Goal: Task Accomplishment & Management: Manage account settings

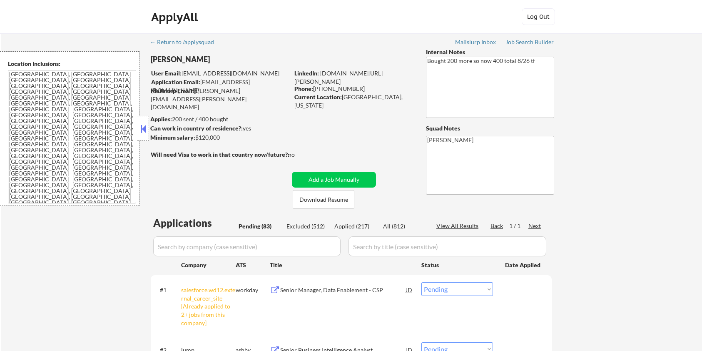
select select ""pending""
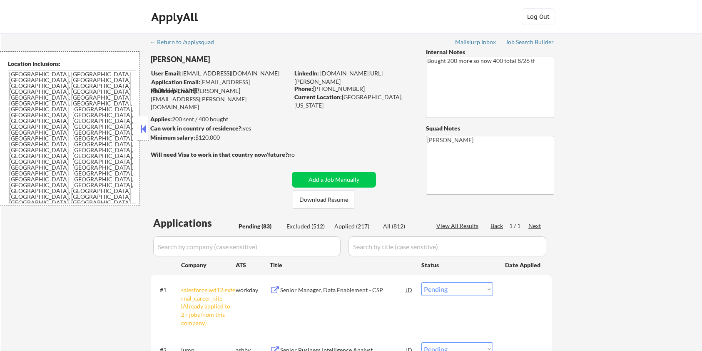
select select ""pending""
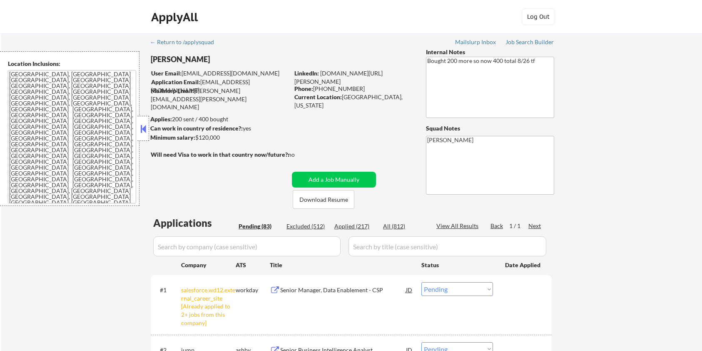
select select ""pending""
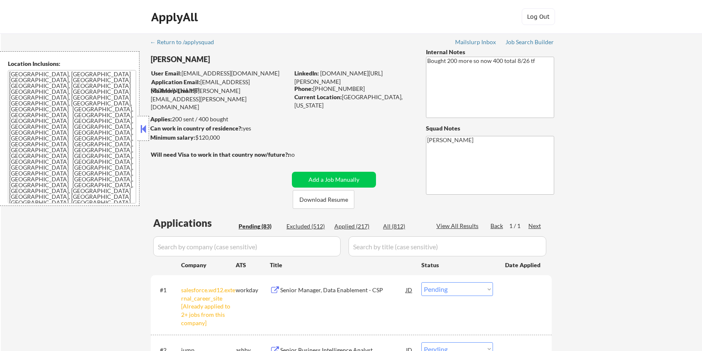
select select ""pending""
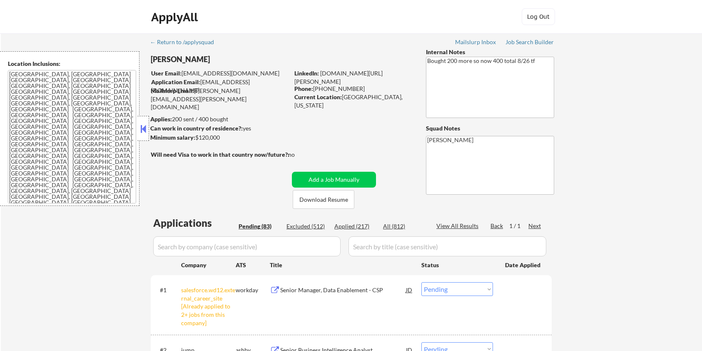
select select ""pending""
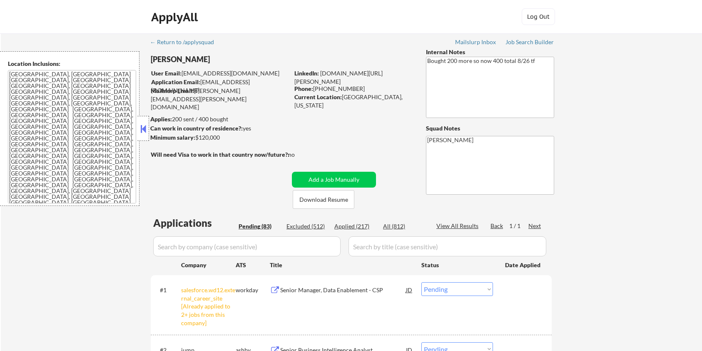
select select ""pending""
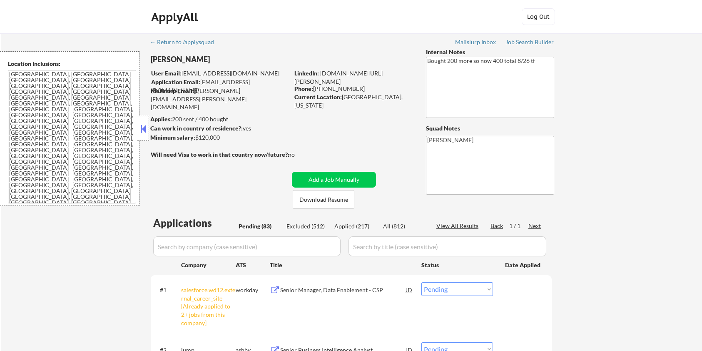
select select ""pending""
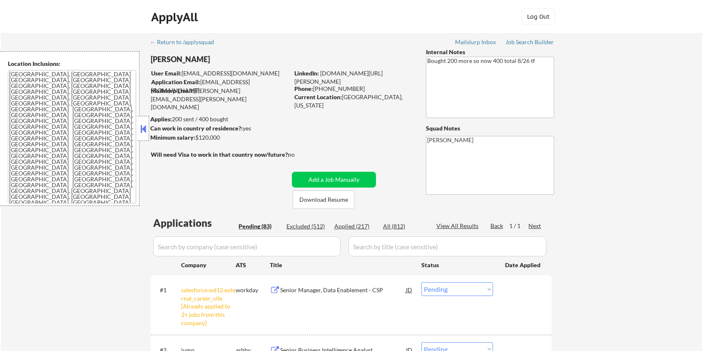
select select ""pending""
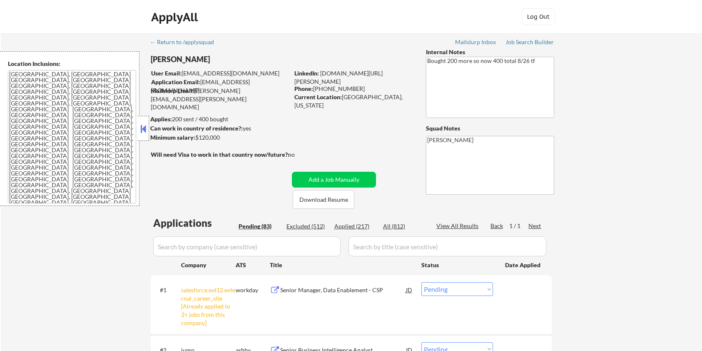
select select ""pending""
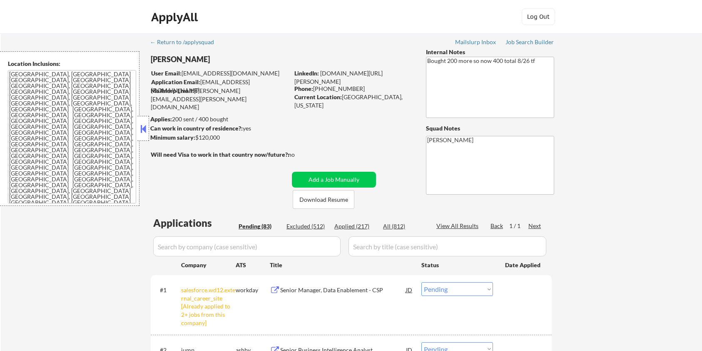
select select ""pending""
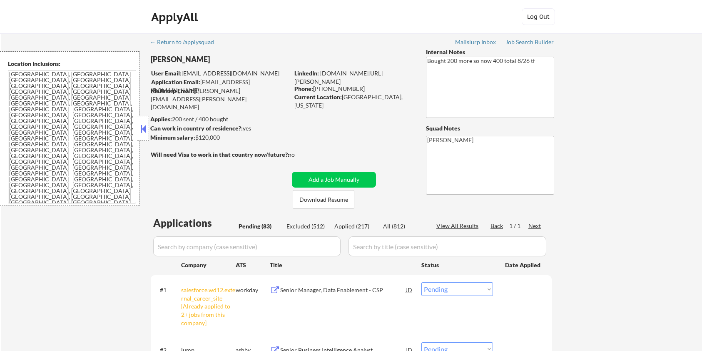
select select ""pending""
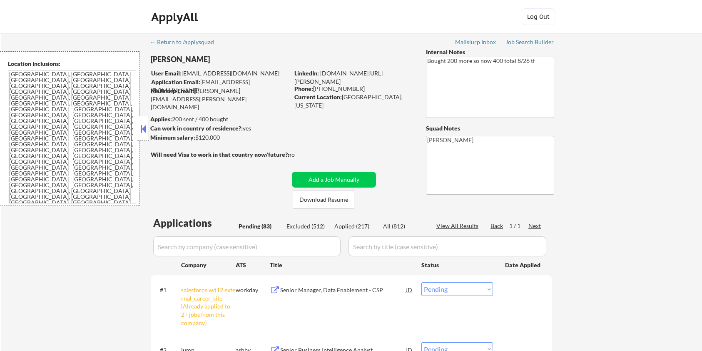
select select ""pending""
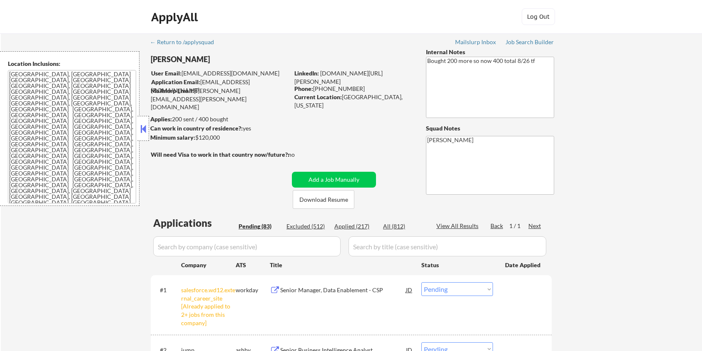
select select ""pending""
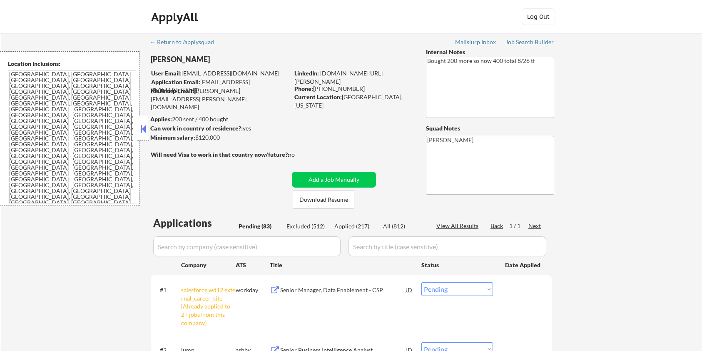
select select ""pending""
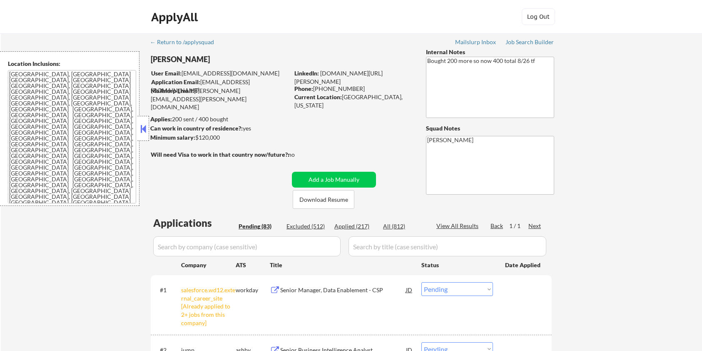
select select ""pending""
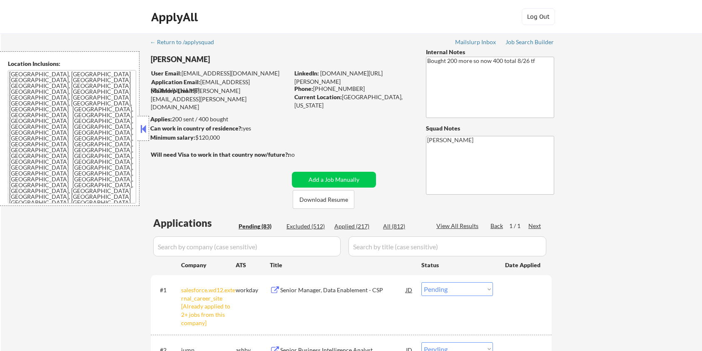
select select ""pending""
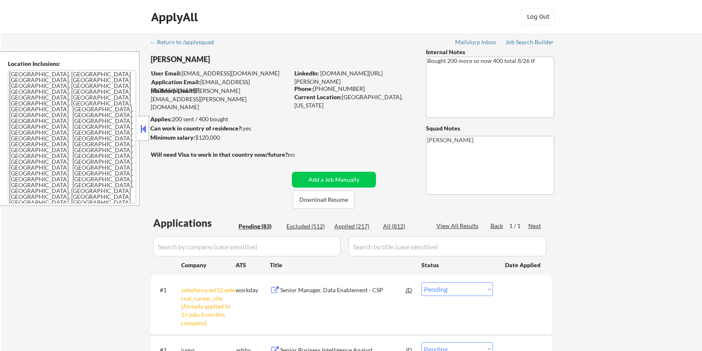
select select ""pending""
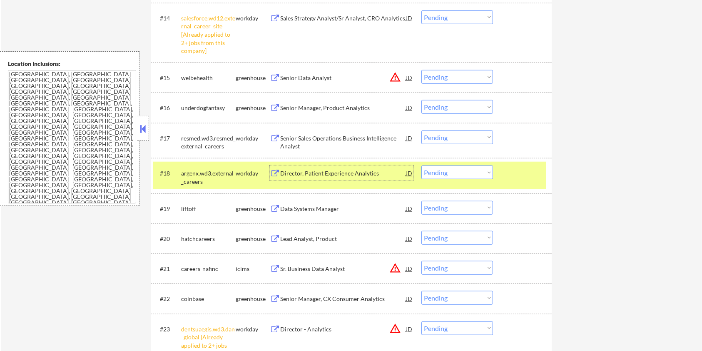
scroll to position [777, 0]
click at [449, 211] on select "Choose an option... Pending Applied Excluded (Questions) Excluded (Expired) Exc…" at bounding box center [457, 208] width 72 height 14
click at [421, 201] on select "Choose an option... Pending Applied Excluded (Questions) Excluded (Expired) Exc…" at bounding box center [457, 208] width 72 height 14
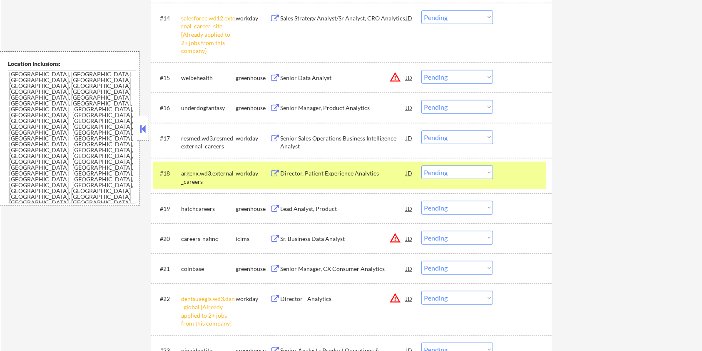
click at [290, 207] on div "Lead Analyst, Product" at bounding box center [343, 208] width 126 height 8
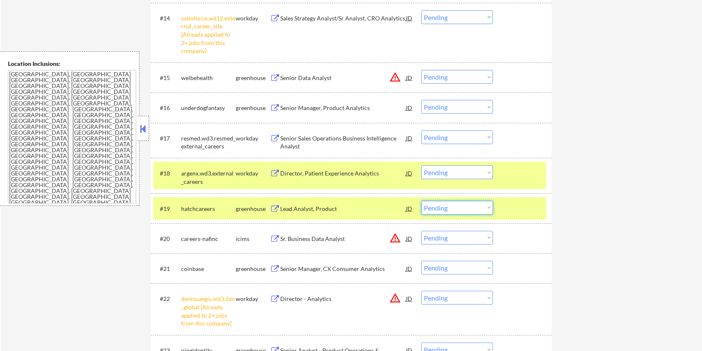
click at [449, 206] on select "Choose an option... Pending Applied Excluded (Questions) Excluded (Expired) Exc…" at bounding box center [457, 208] width 72 height 14
click at [421, 201] on select "Choose an option... Pending Applied Excluded (Questions) Excluded (Expired) Exc…" at bounding box center [457, 208] width 72 height 14
select select ""pending""
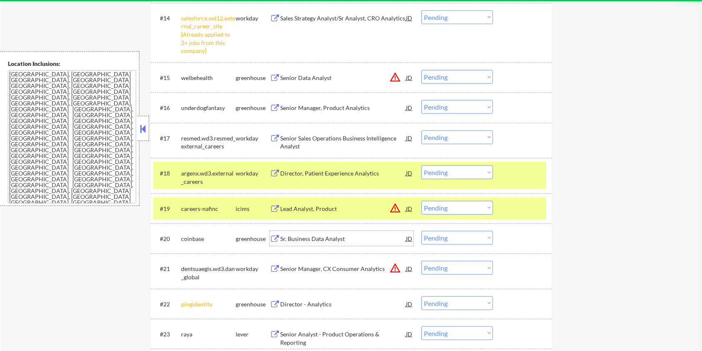
click at [305, 237] on div "Sr. Business Data Analyst" at bounding box center [343, 238] width 126 height 8
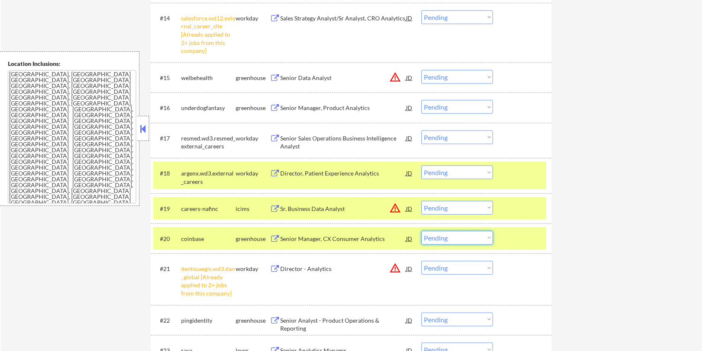
click at [438, 237] on select "Choose an option... Pending Applied Excluded (Questions) Excluded (Expired) Exc…" at bounding box center [457, 238] width 72 height 14
click at [421, 231] on select "Choose an option... Pending Applied Excluded (Questions) Excluded (Expired) Exc…" at bounding box center [457, 238] width 72 height 14
select select ""pending""
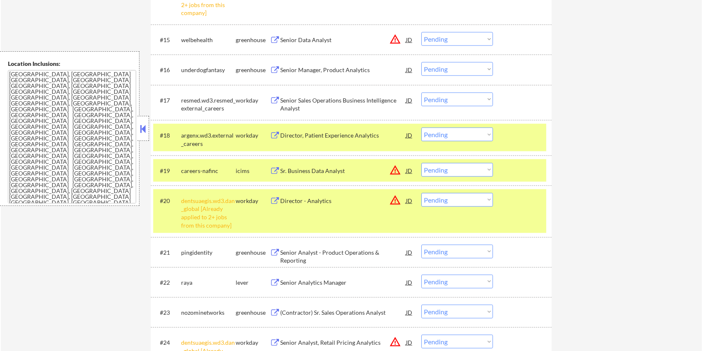
scroll to position [833, 0]
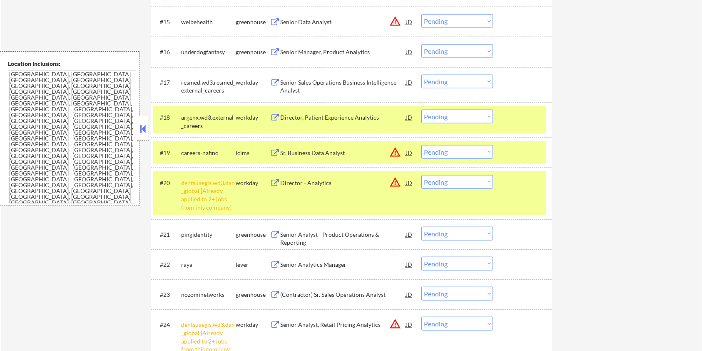
click at [310, 264] on div "Senior Analytics Manager" at bounding box center [343, 264] width 126 height 8
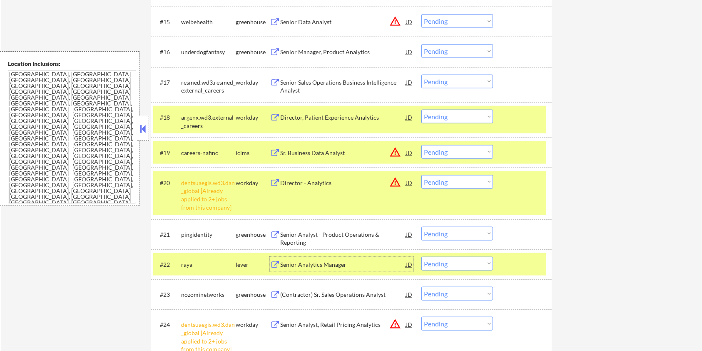
click at [454, 262] on select "Choose an option... Pending Applied Excluded (Questions) Excluded (Expired) Exc…" at bounding box center [457, 263] width 72 height 14
click at [421, 256] on select "Choose an option... Pending Applied Excluded (Questions) Excluded (Expired) Exc…" at bounding box center [457, 263] width 72 height 14
select select ""pending""
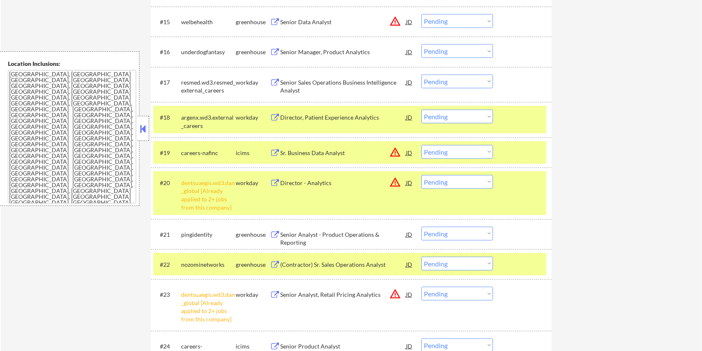
click at [333, 232] on div "Senior Analyst - Product Operations & Reporting" at bounding box center [343, 238] width 126 height 16
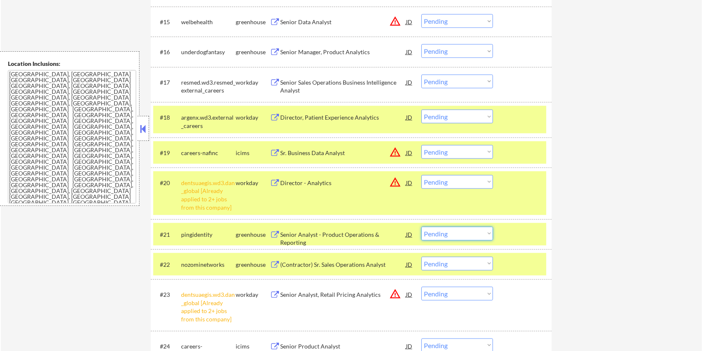
click at [450, 232] on select "Choose an option... Pending Applied Excluded (Questions) Excluded (Expired) Exc…" at bounding box center [457, 233] width 72 height 14
click at [421, 226] on select "Choose an option... Pending Applied Excluded (Questions) Excluded (Expired) Exc…" at bounding box center [457, 233] width 72 height 14
select select ""pending""
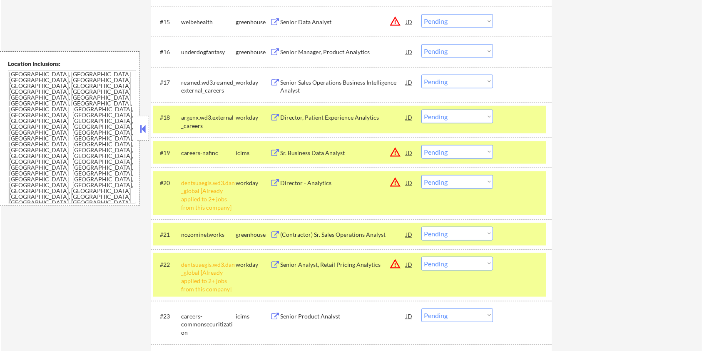
click at [289, 52] on div "Senior Manager, Product Analytics" at bounding box center [343, 52] width 126 height 8
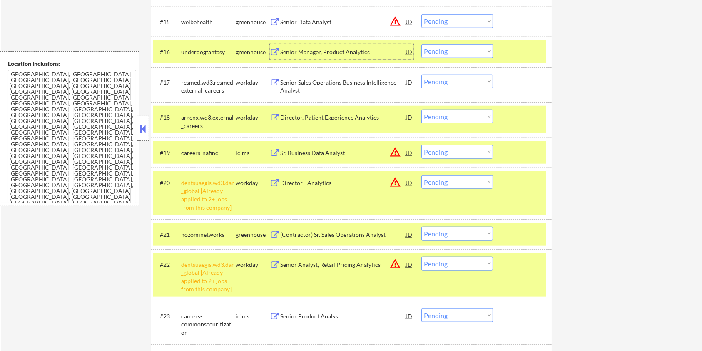
click at [451, 53] on select "Choose an option... Pending Applied Excluded (Questions) Excluded (Expired) Exc…" at bounding box center [457, 51] width 72 height 14
click at [421, 44] on select "Choose an option... Pending Applied Excluded (Questions) Excluded (Expired) Exc…" at bounding box center [457, 51] width 72 height 14
select select ""pending""
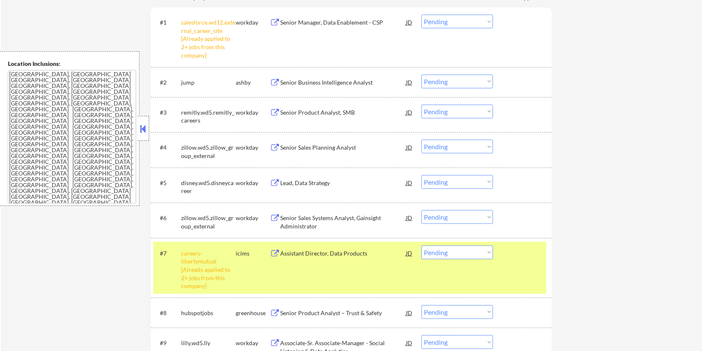
scroll to position [167, 0]
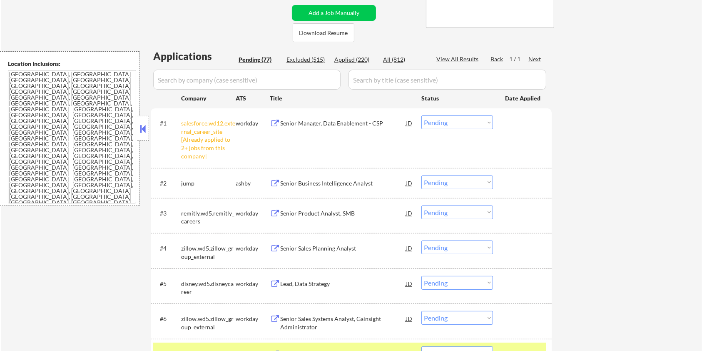
click at [321, 181] on div "Senior Business Intelligence Analyst" at bounding box center [343, 183] width 126 height 8
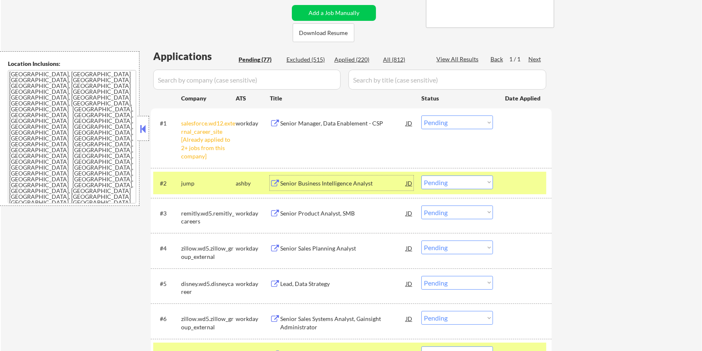
click at [453, 183] on select "Choose an option... Pending Applied Excluded (Questions) Excluded (Expired) Exc…" at bounding box center [457, 182] width 72 height 14
click at [421, 175] on select "Choose an option... Pending Applied Excluded (Questions) Excluded (Expired) Exc…" at bounding box center [457, 182] width 72 height 14
select select ""pending""
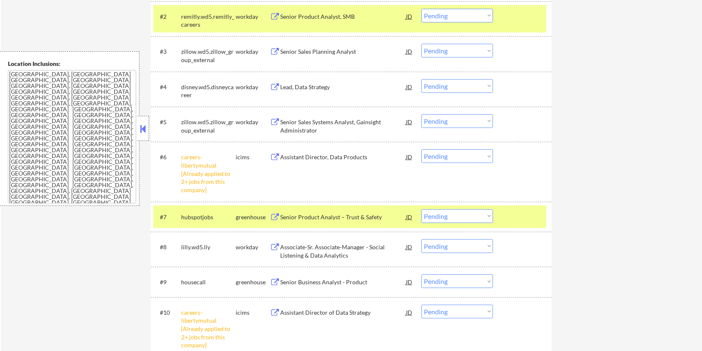
scroll to position [444, 0]
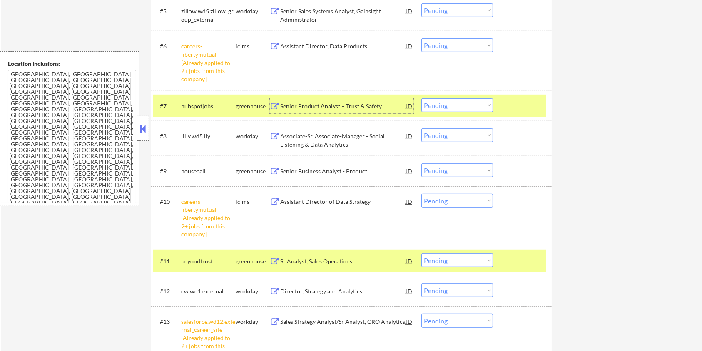
click at [307, 106] on div "Senior Product Analyst – Trust & Safety" at bounding box center [343, 106] width 126 height 8
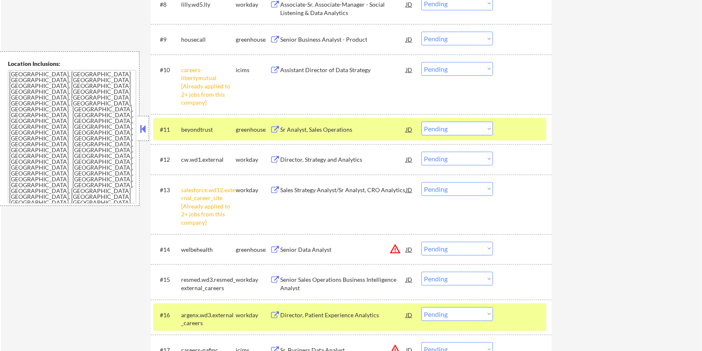
scroll to position [591, 0]
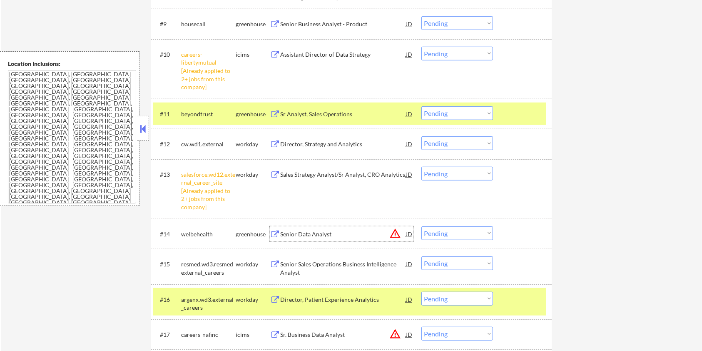
click at [296, 230] on div "Senior Data Analyst" at bounding box center [343, 234] width 126 height 8
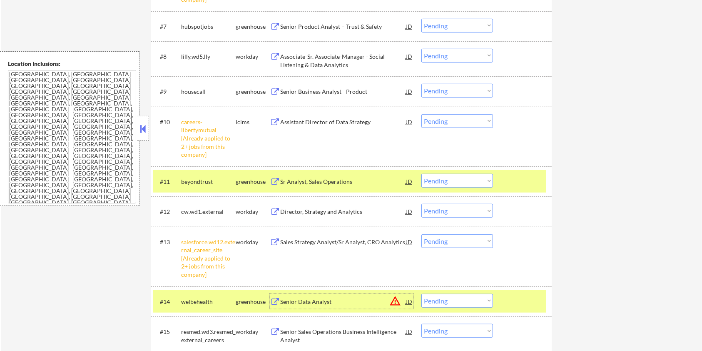
scroll to position [480, 0]
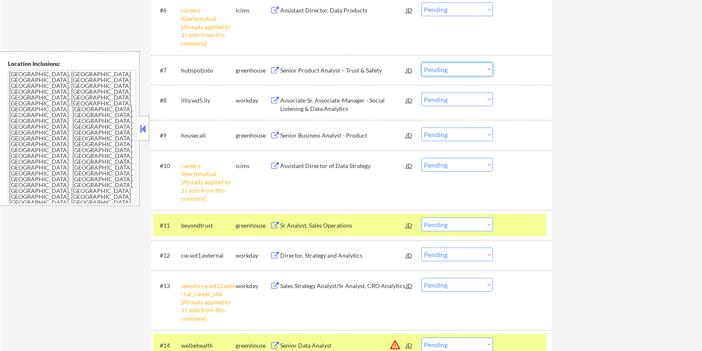
click at [443, 65] on select "Choose an option... Pending Applied Excluded (Questions) Excluded (Expired) Exc…" at bounding box center [457, 69] width 72 height 14
click at [421, 62] on select "Choose an option... Pending Applied Excluded (Questions) Excluded (Expired) Exc…" at bounding box center [457, 69] width 72 height 14
select select ""pending""
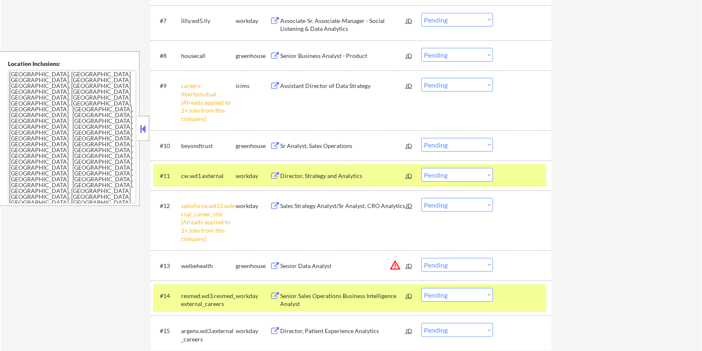
scroll to position [535, 0]
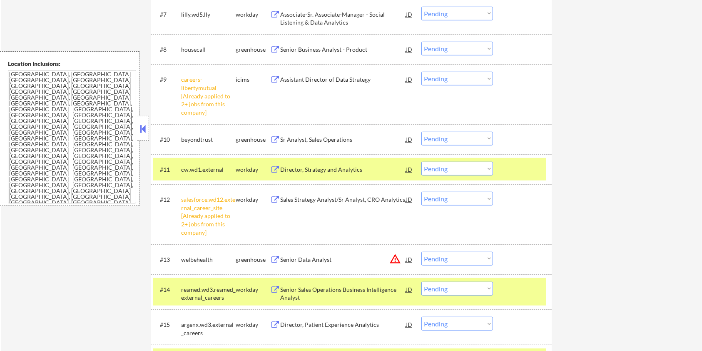
click at [445, 259] on select "Choose an option... Pending Applied Excluded (Questions) Excluded (Expired) Exc…" at bounding box center [457, 258] width 72 height 14
click at [421, 251] on select "Choose an option... Pending Applied Excluded (Questions) Excluded (Expired) Exc…" at bounding box center [457, 258] width 72 height 14
select select ""pending""
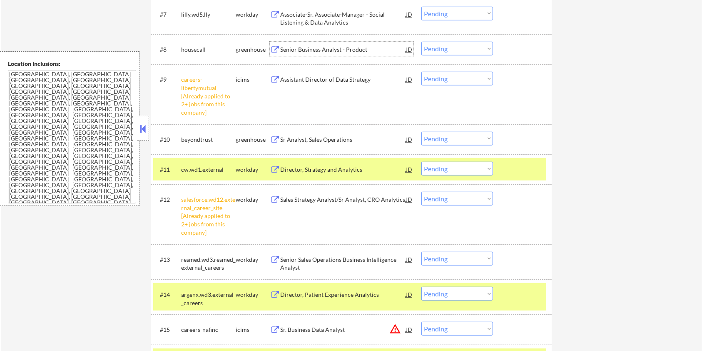
click at [329, 48] on div "Senior Business Analyst - Product" at bounding box center [343, 49] width 126 height 8
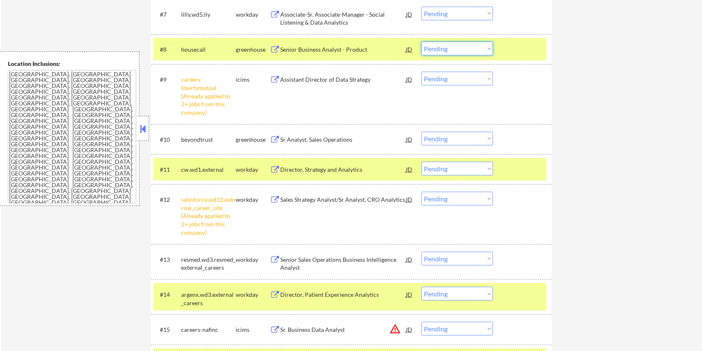
click at [453, 49] on select "Choose an option... Pending Applied Excluded (Questions) Excluded (Expired) Exc…" at bounding box center [457, 49] width 72 height 14
click at [421, 42] on select "Choose an option... Pending Applied Excluded (Questions) Excluded (Expired) Exc…" at bounding box center [457, 49] width 72 height 14
select select ""pending""
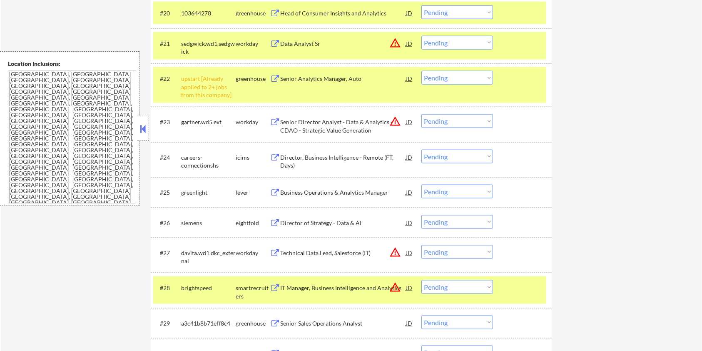
scroll to position [1146, 0]
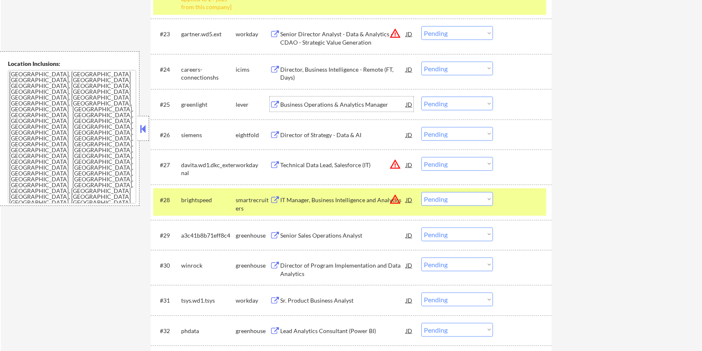
click at [307, 102] on div "Business Operations & Analytics Manager" at bounding box center [343, 104] width 126 height 8
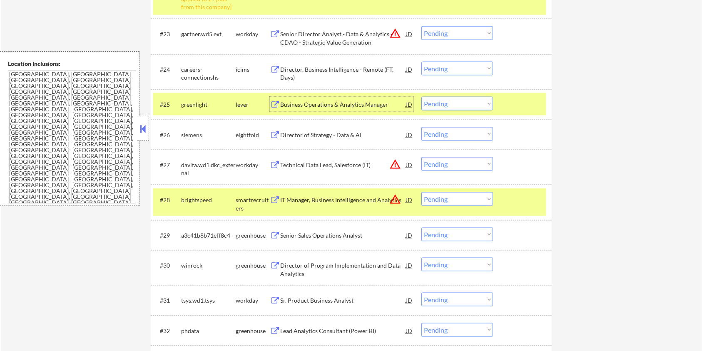
click at [444, 104] on select "Choose an option... Pending Applied Excluded (Questions) Excluded (Expired) Exc…" at bounding box center [457, 104] width 72 height 14
click at [421, 97] on select "Choose an option... Pending Applied Excluded (Questions) Excluded (Expired) Exc…" at bounding box center [457, 104] width 72 height 14
select select ""pending""
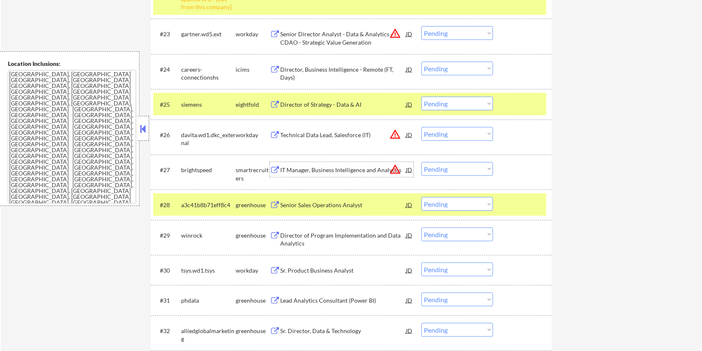
click at [298, 172] on div "IT Manager, Business Intelligence and Analytics" at bounding box center [343, 170] width 126 height 8
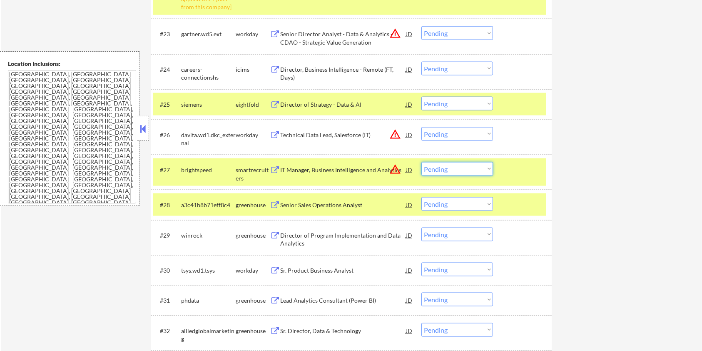
click at [466, 167] on select "Choose an option... Pending Applied Excluded (Questions) Excluded (Expired) Exc…" at bounding box center [457, 169] width 72 height 14
click at [421, 162] on select "Choose an option... Pending Applied Excluded (Questions) Excluded (Expired) Exc…" at bounding box center [457, 169] width 72 height 14
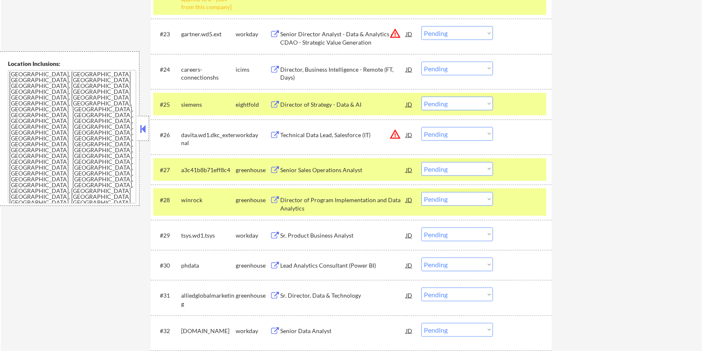
click at [331, 172] on div "Senior Sales Operations Analyst" at bounding box center [343, 170] width 126 height 8
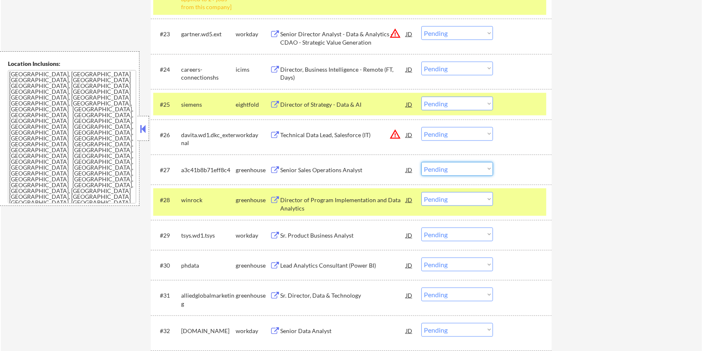
click at [444, 171] on select "Choose an option... Pending Applied Excluded (Questions) Excluded (Expired) Exc…" at bounding box center [457, 169] width 72 height 14
click at [421, 162] on select "Choose an option... Pending Applied Excluded (Questions) Excluded (Expired) Exc…" at bounding box center [457, 169] width 72 height 14
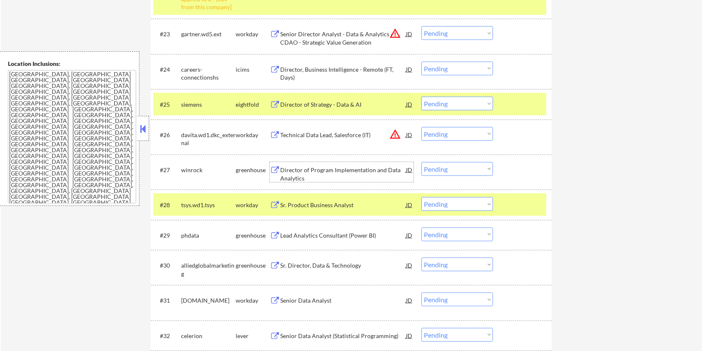
click at [327, 173] on div "Director of Program Implementation and Data Analytics" at bounding box center [343, 174] width 126 height 16
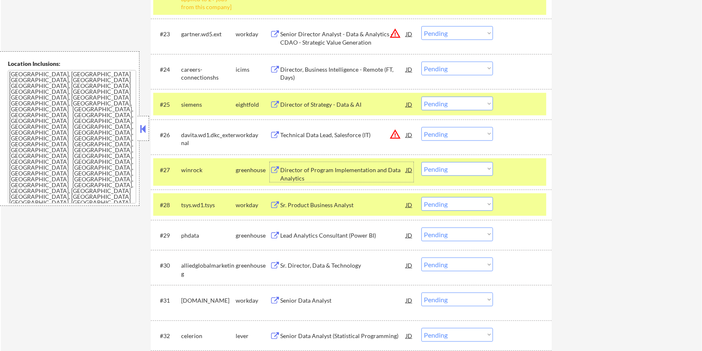
click at [467, 168] on select "Choose an option... Pending Applied Excluded (Questions) Excluded (Expired) Exc…" at bounding box center [457, 169] width 72 height 14
click at [421, 162] on select "Choose an option... Pending Applied Excluded (Questions) Excluded (Expired) Exc…" at bounding box center [457, 169] width 72 height 14
select select ""pending""
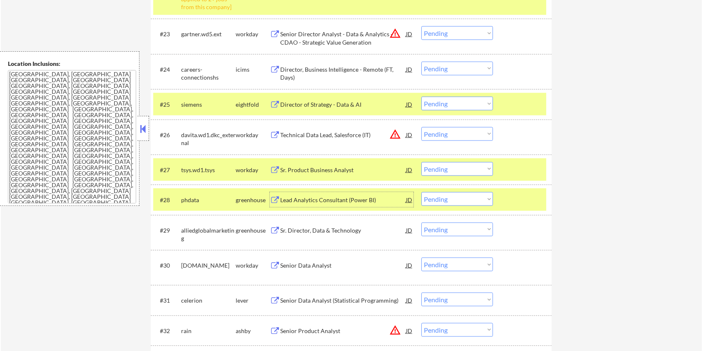
click at [304, 197] on div "Lead Analytics Consultant (Power BI)" at bounding box center [343, 200] width 126 height 8
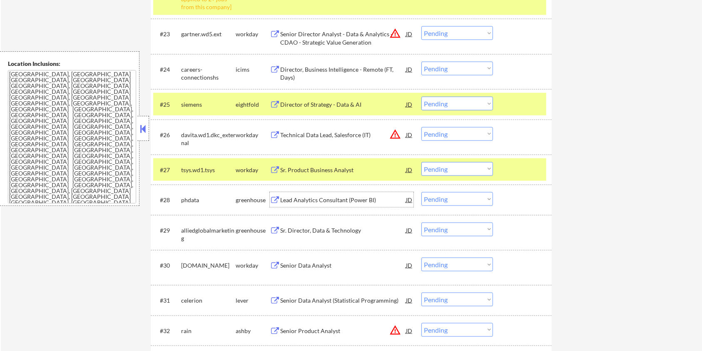
click at [450, 201] on select "Choose an option... Pending Applied Excluded (Questions) Excluded (Expired) Exc…" at bounding box center [457, 199] width 72 height 14
click at [421, 192] on select "Choose an option... Pending Applied Excluded (Questions) Excluded (Expired) Exc…" at bounding box center [457, 199] width 72 height 14
select select ""pending""
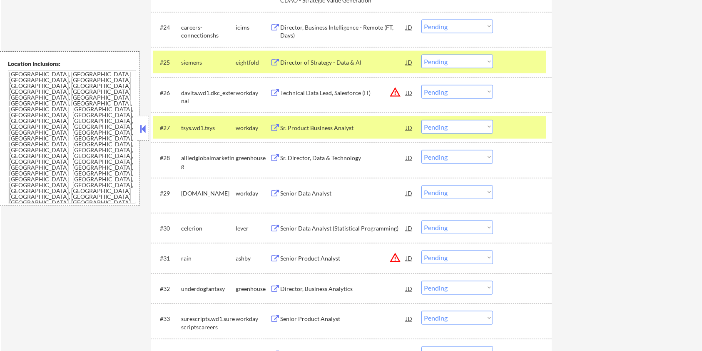
scroll to position [1202, 0]
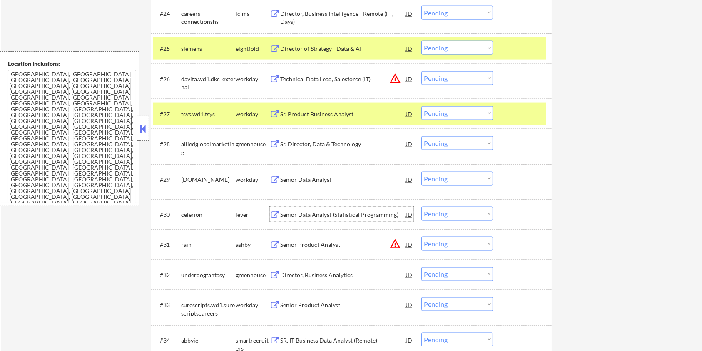
click at [305, 214] on div "Senior Data Analyst (Statistical Programming)" at bounding box center [343, 214] width 126 height 8
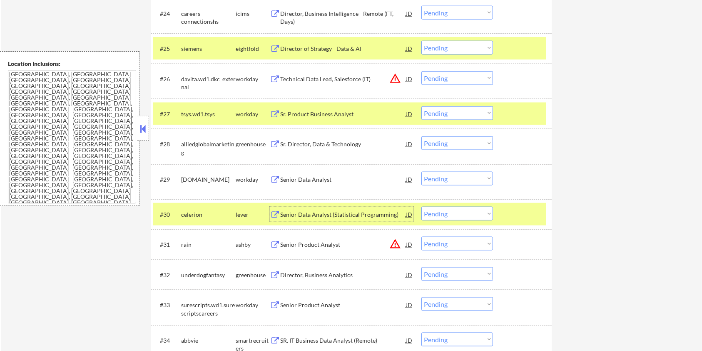
click at [466, 215] on select "Choose an option... Pending Applied Excluded (Questions) Excluded (Expired) Exc…" at bounding box center [457, 214] width 72 height 14
click at [421, 207] on select "Choose an option... Pending Applied Excluded (Questions) Excluded (Expired) Exc…" at bounding box center [457, 214] width 72 height 14
select select ""pending""
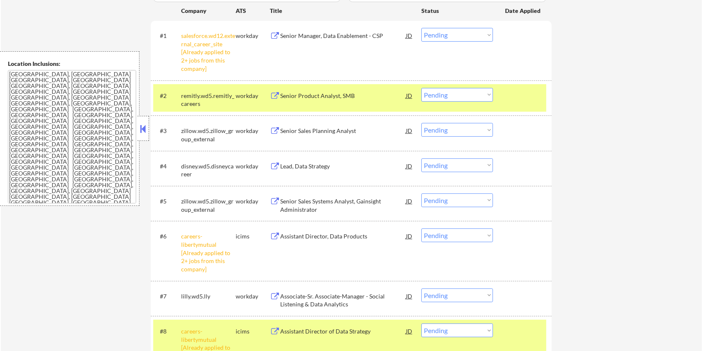
scroll to position [147, 0]
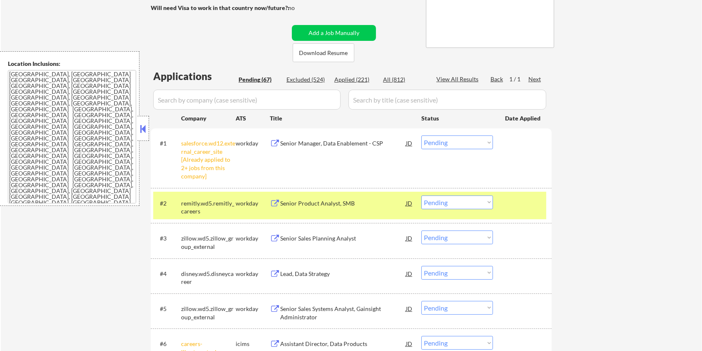
click at [509, 204] on div at bounding box center [523, 202] width 37 height 15
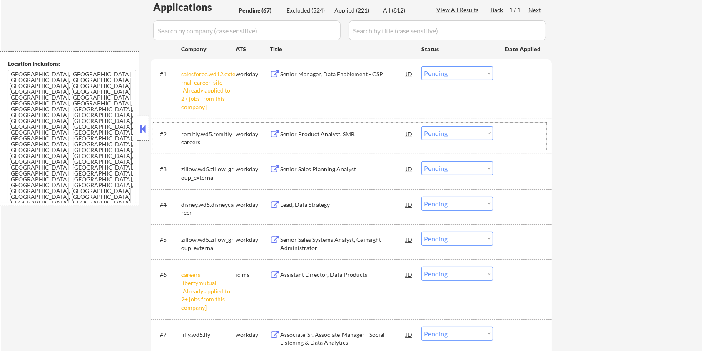
scroll to position [313, 0]
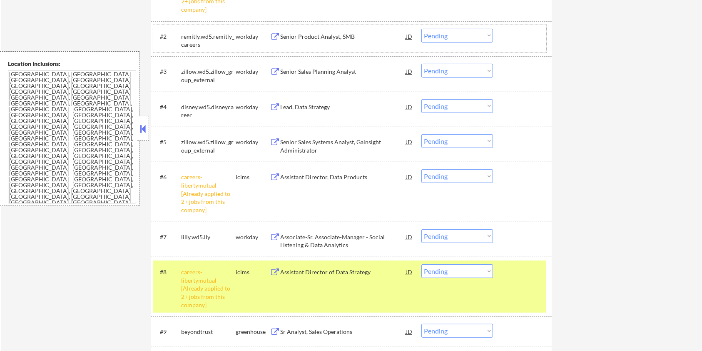
click at [500, 288] on div "#8 careers-libertymutual [Already applied to 2+ jobs from this company] icims A…" at bounding box center [349, 286] width 393 height 52
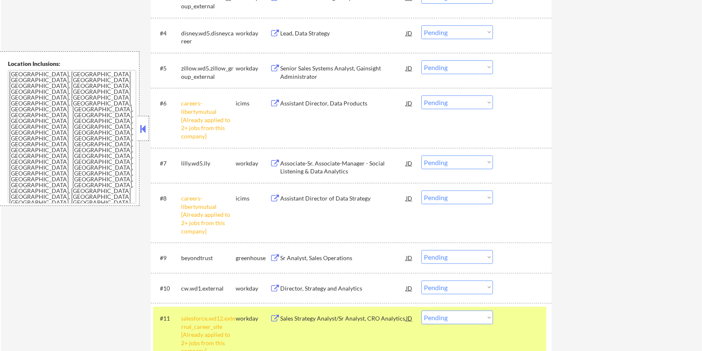
scroll to position [424, 0]
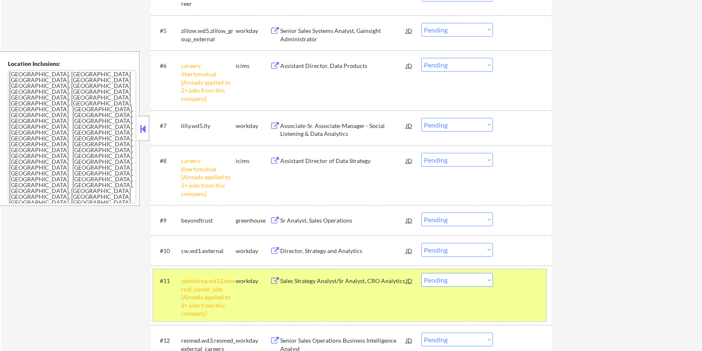
click at [528, 291] on div "#11 salesforce.wd12.external_career_site [Already applied to 2+ jobs from this …" at bounding box center [349, 295] width 393 height 52
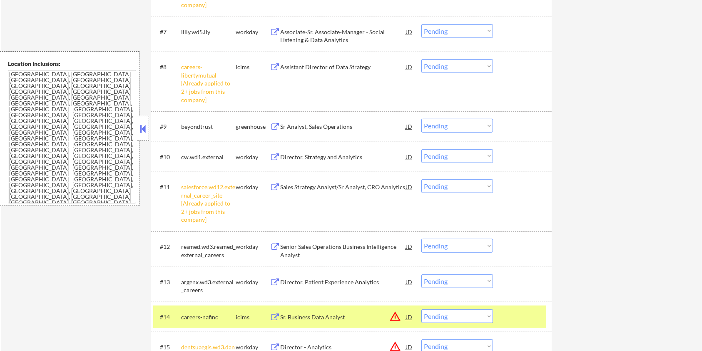
scroll to position [591, 0]
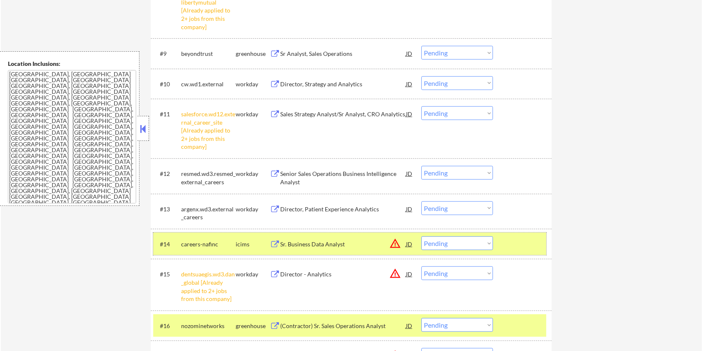
click at [530, 247] on div at bounding box center [523, 243] width 37 height 15
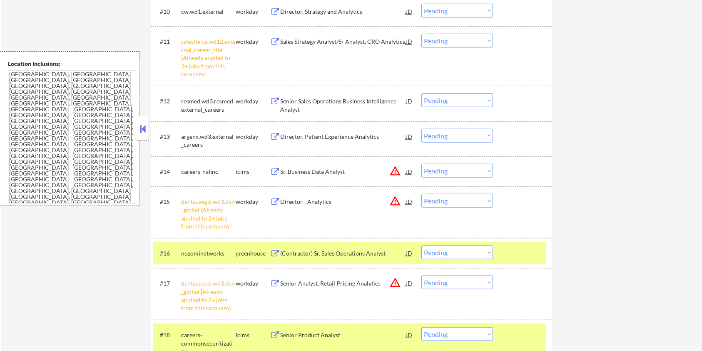
scroll to position [702, 0]
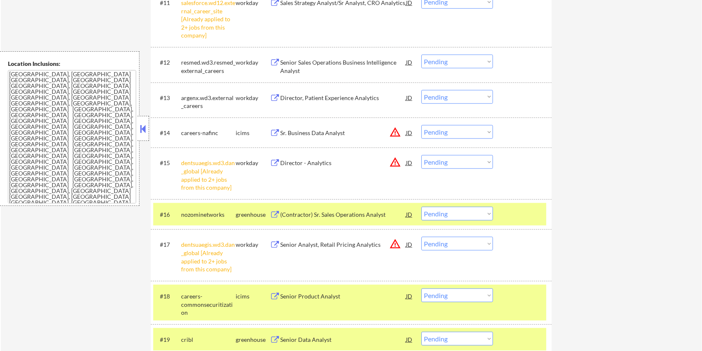
click at [321, 214] on div "(Contractor) Sr. Sales Operations Analyst" at bounding box center [343, 214] width 126 height 8
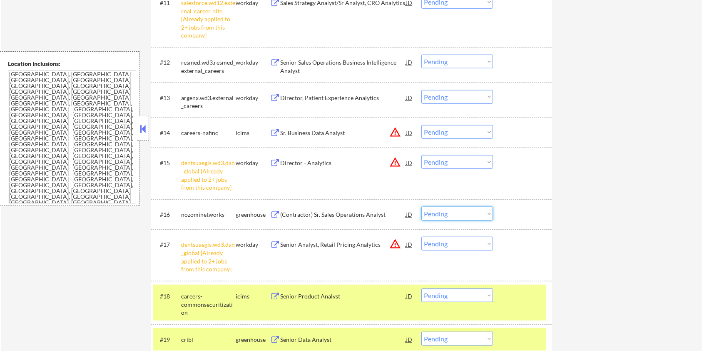
click at [438, 217] on select "Choose an option... Pending Applied Excluded (Questions) Excluded (Expired) Exc…" at bounding box center [457, 214] width 72 height 14
click at [421, 207] on select "Choose an option... Pending Applied Excluded (Questions) Excluded (Expired) Exc…" at bounding box center [457, 214] width 72 height 14
select select ""pending""
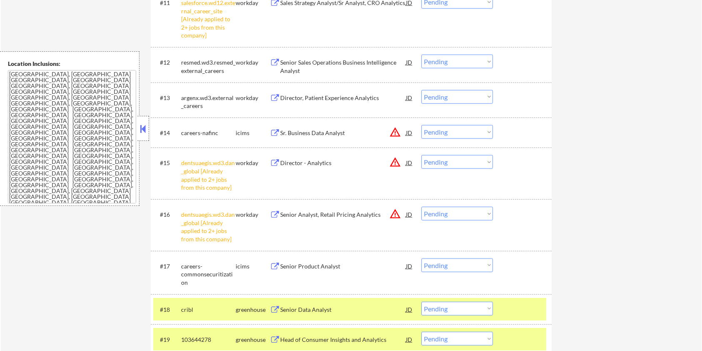
scroll to position [813, 0]
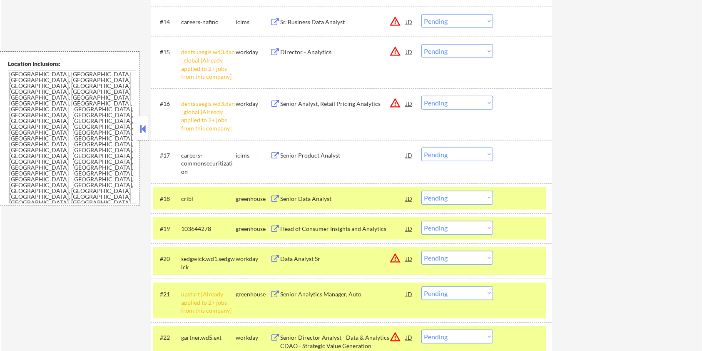
click at [328, 195] on div "Senior Data Analyst" at bounding box center [343, 198] width 126 height 8
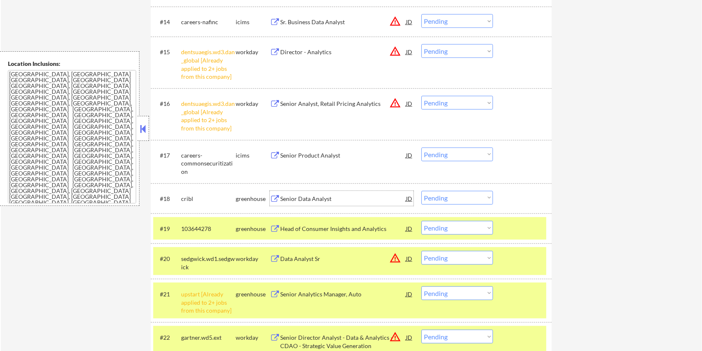
click at [460, 195] on select "Choose an option... Pending Applied Excluded (Questions) Excluded (Expired) Exc…" at bounding box center [457, 198] width 72 height 14
click at [421, 191] on select "Choose an option... Pending Applied Excluded (Questions) Excluded (Expired) Exc…" at bounding box center [457, 198] width 72 height 14
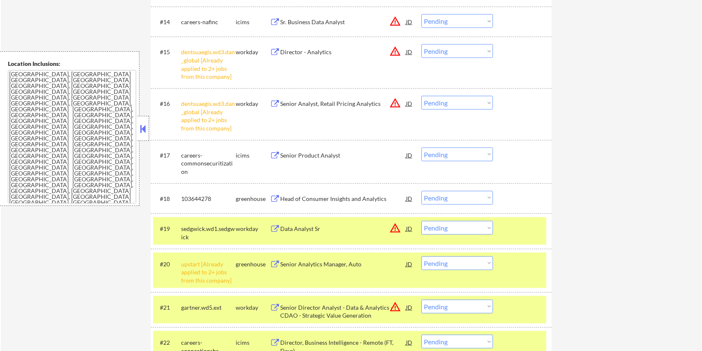
click at [280, 195] on button at bounding box center [275, 199] width 10 height 8
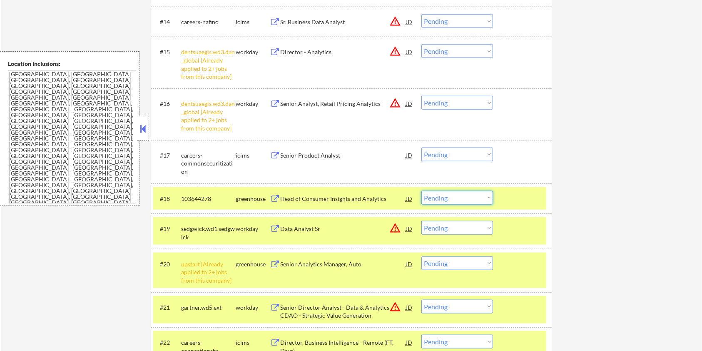
click at [437, 195] on select "Choose an option... Pending Applied Excluded (Questions) Excluded (Expired) Exc…" at bounding box center [457, 198] width 72 height 14
click at [421, 191] on select "Choose an option... Pending Applied Excluded (Questions) Excluded (Expired) Exc…" at bounding box center [457, 198] width 72 height 14
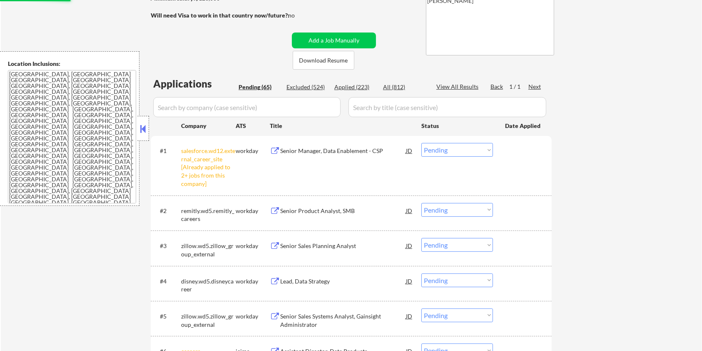
scroll to position [30, 0]
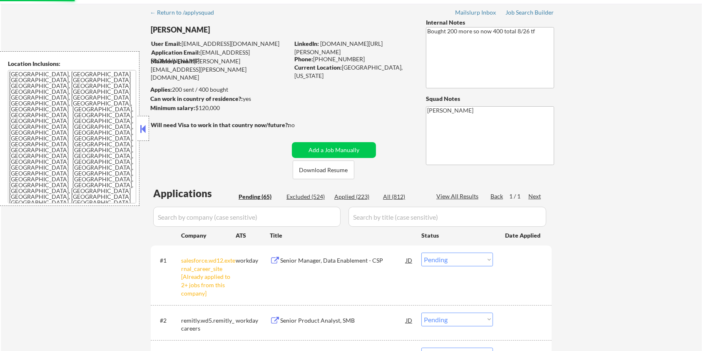
select select ""pending""
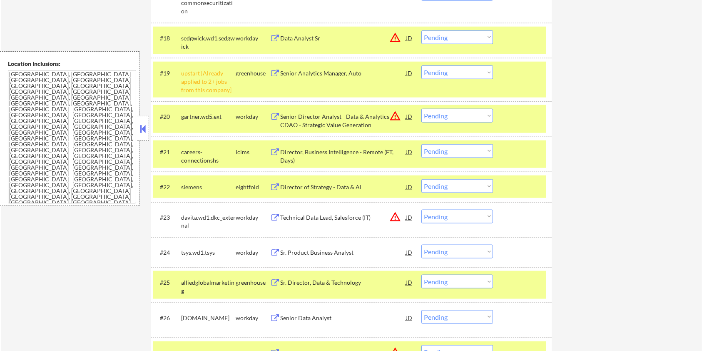
scroll to position [1140, 0]
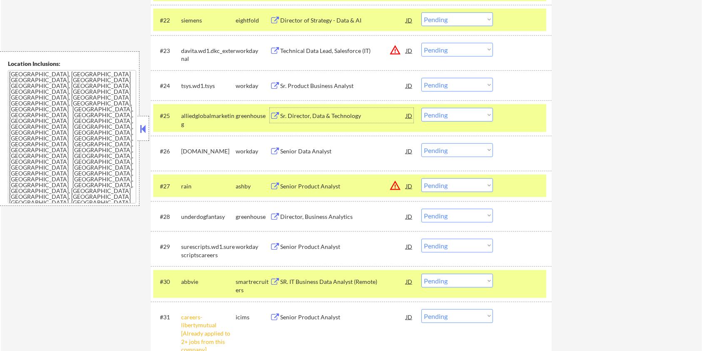
click at [301, 113] on div "Sr. Director, Data & Technology" at bounding box center [343, 116] width 126 height 8
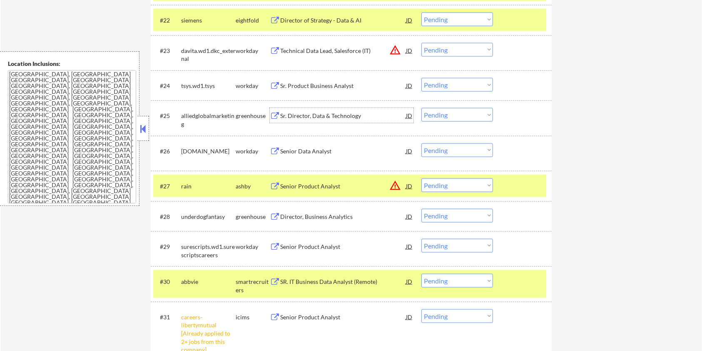
click at [475, 112] on select "Choose an option... Pending Applied Excluded (Questions) Excluded (Expired) Exc…" at bounding box center [457, 115] width 72 height 14
click at [421, 108] on select "Choose an option... Pending Applied Excluded (Questions) Excluded (Expired) Exc…" at bounding box center [457, 115] width 72 height 14
select select ""pending""
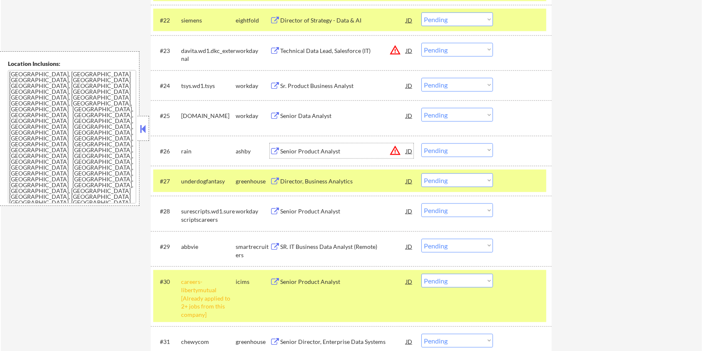
click at [291, 145] on div "Senior Product Analyst" at bounding box center [343, 150] width 126 height 15
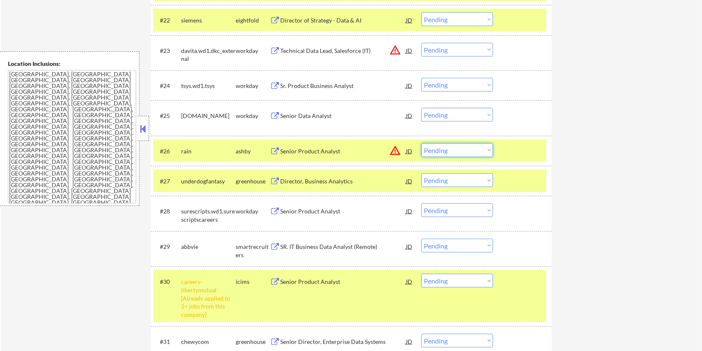
click at [451, 147] on select "Choose an option... Pending Applied Excluded (Questions) Excluded (Expired) Exc…" at bounding box center [457, 150] width 72 height 14
click at [421, 143] on select "Choose an option... Pending Applied Excluded (Questions) Excluded (Expired) Exc…" at bounding box center [457, 150] width 72 height 14
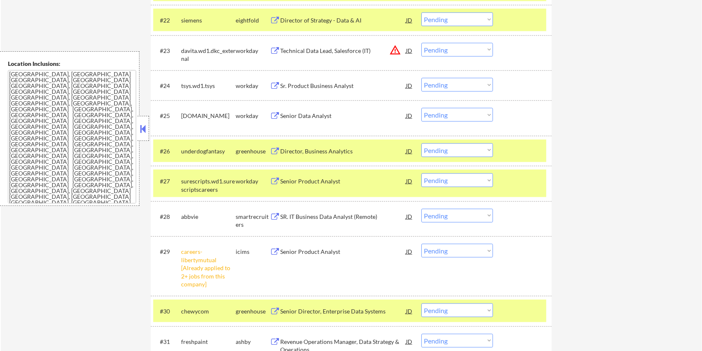
click at [289, 149] on div "Director, Business Analytics" at bounding box center [343, 151] width 126 height 8
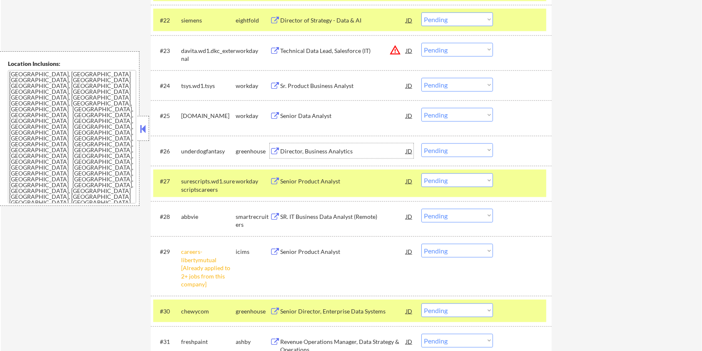
click at [436, 146] on select "Choose an option... Pending Applied Excluded (Questions) Excluded (Expired) Exc…" at bounding box center [457, 150] width 72 height 14
click at [421, 143] on select "Choose an option... Pending Applied Excluded (Questions) Excluded (Expired) Exc…" at bounding box center [457, 150] width 72 height 14
select select ""pending""
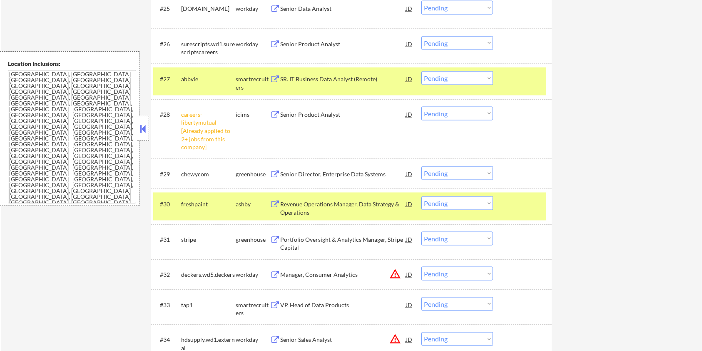
scroll to position [1251, 0]
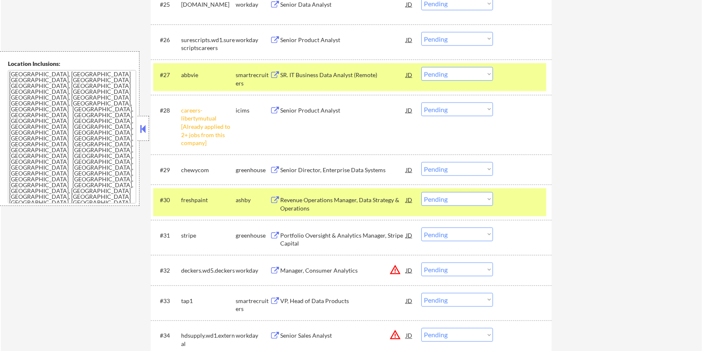
click at [325, 200] on div "Revenue Operations Manager, Data Strategy & Operations" at bounding box center [343, 204] width 126 height 16
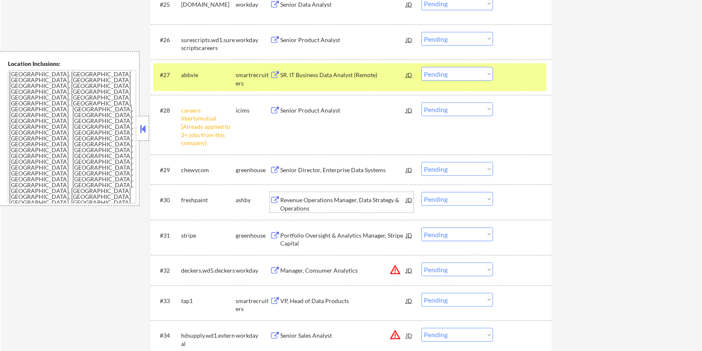
click at [457, 200] on select "Choose an option... Pending Applied Excluded (Questions) Excluded (Expired) Exc…" at bounding box center [457, 199] width 72 height 14
click at [421, 192] on select "Choose an option... Pending Applied Excluded (Questions) Excluded (Expired) Exc…" at bounding box center [457, 199] width 72 height 14
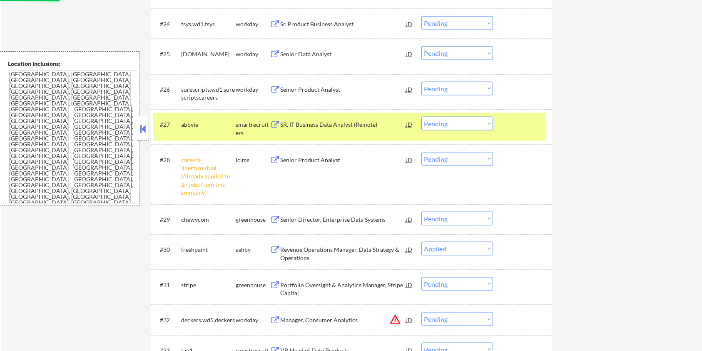
scroll to position [1140, 0]
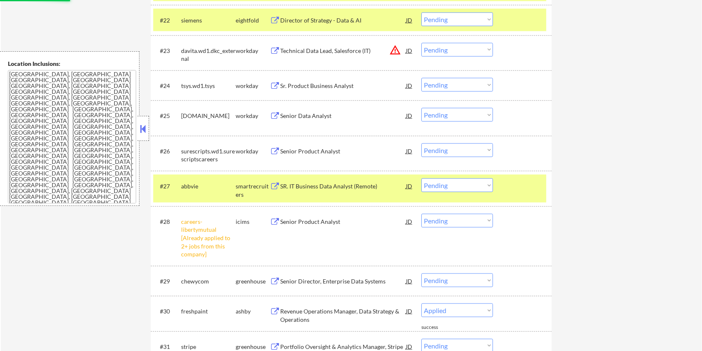
select select ""pending""
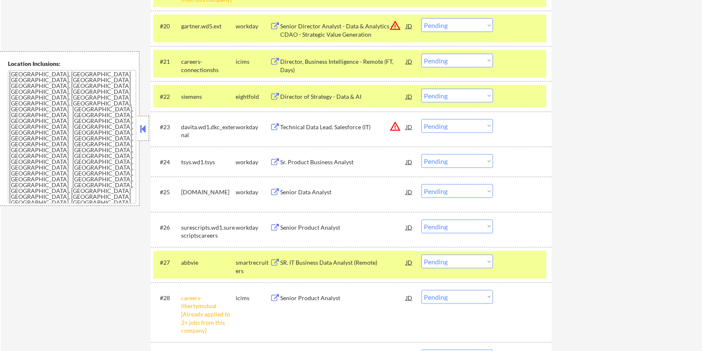
scroll to position [1084, 0]
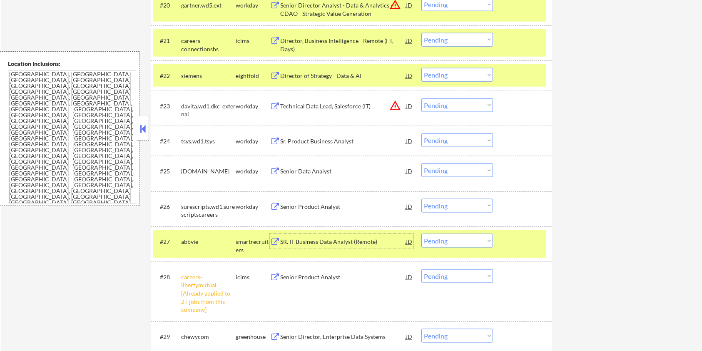
click at [306, 244] on div "SR. IT Business Data Analyst (Remote)" at bounding box center [343, 241] width 126 height 8
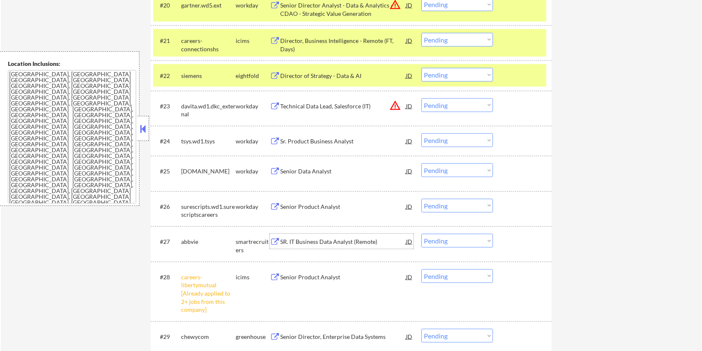
click at [470, 244] on select "Choose an option... Pending Applied Excluded (Questions) Excluded (Expired) Exc…" at bounding box center [457, 241] width 72 height 14
click at [421, 234] on select "Choose an option... Pending Applied Excluded (Questions) Excluded (Expired) Exc…" at bounding box center [457, 241] width 72 height 14
select select ""pending""
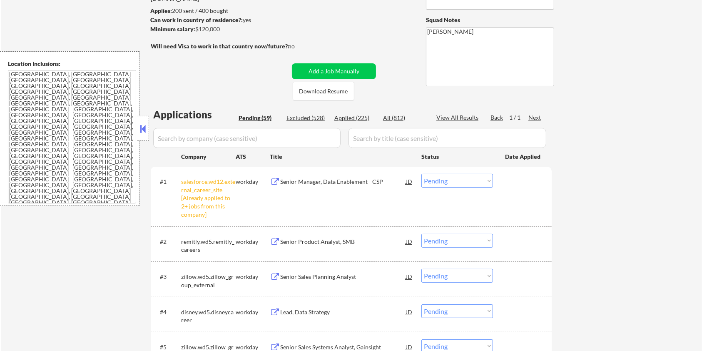
scroll to position [75, 0]
